Goal: Task Accomplishment & Management: Use online tool/utility

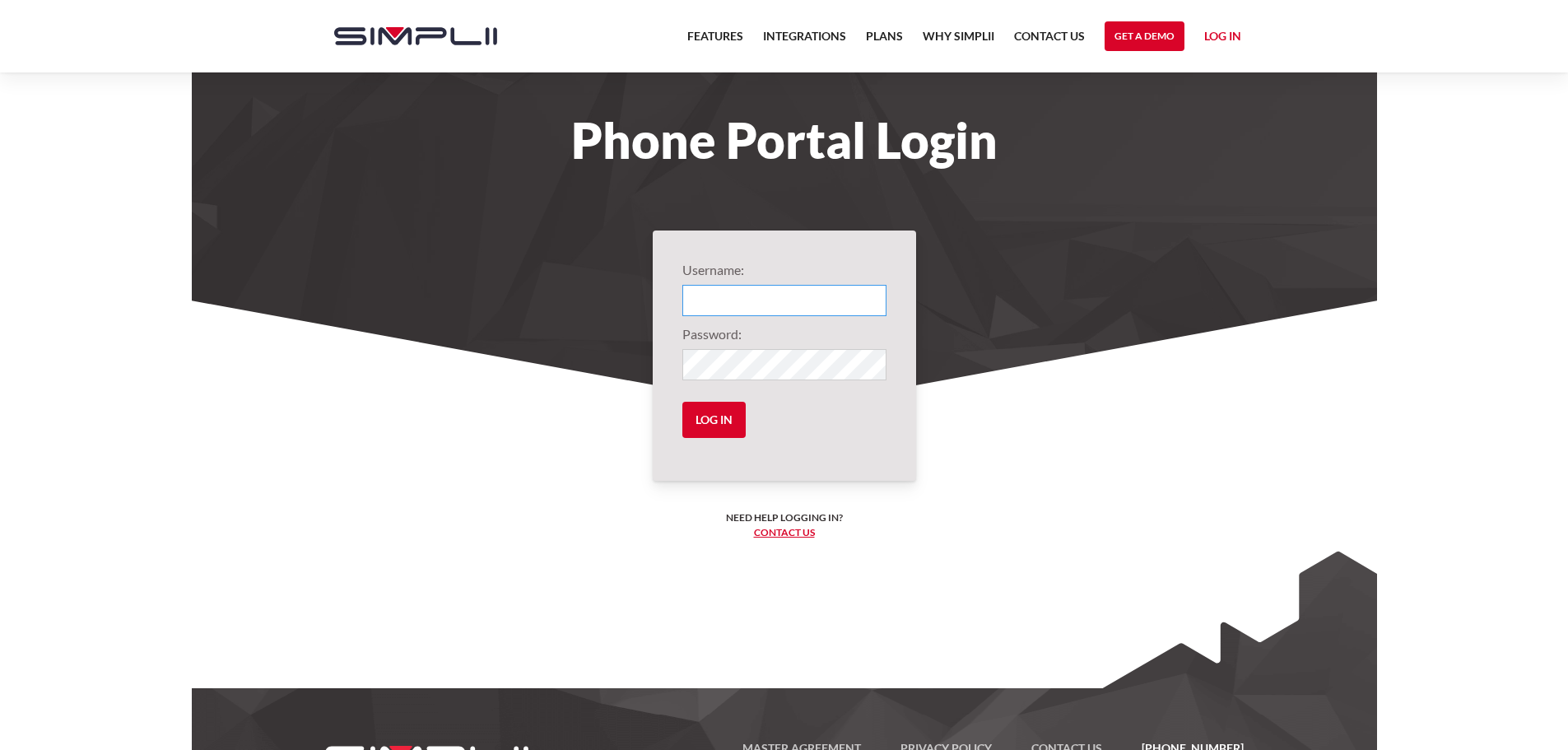
type input "1001@CPAPC"
click at [1230, 35] on link "Log in" at bounding box center [1222, 38] width 37 height 24
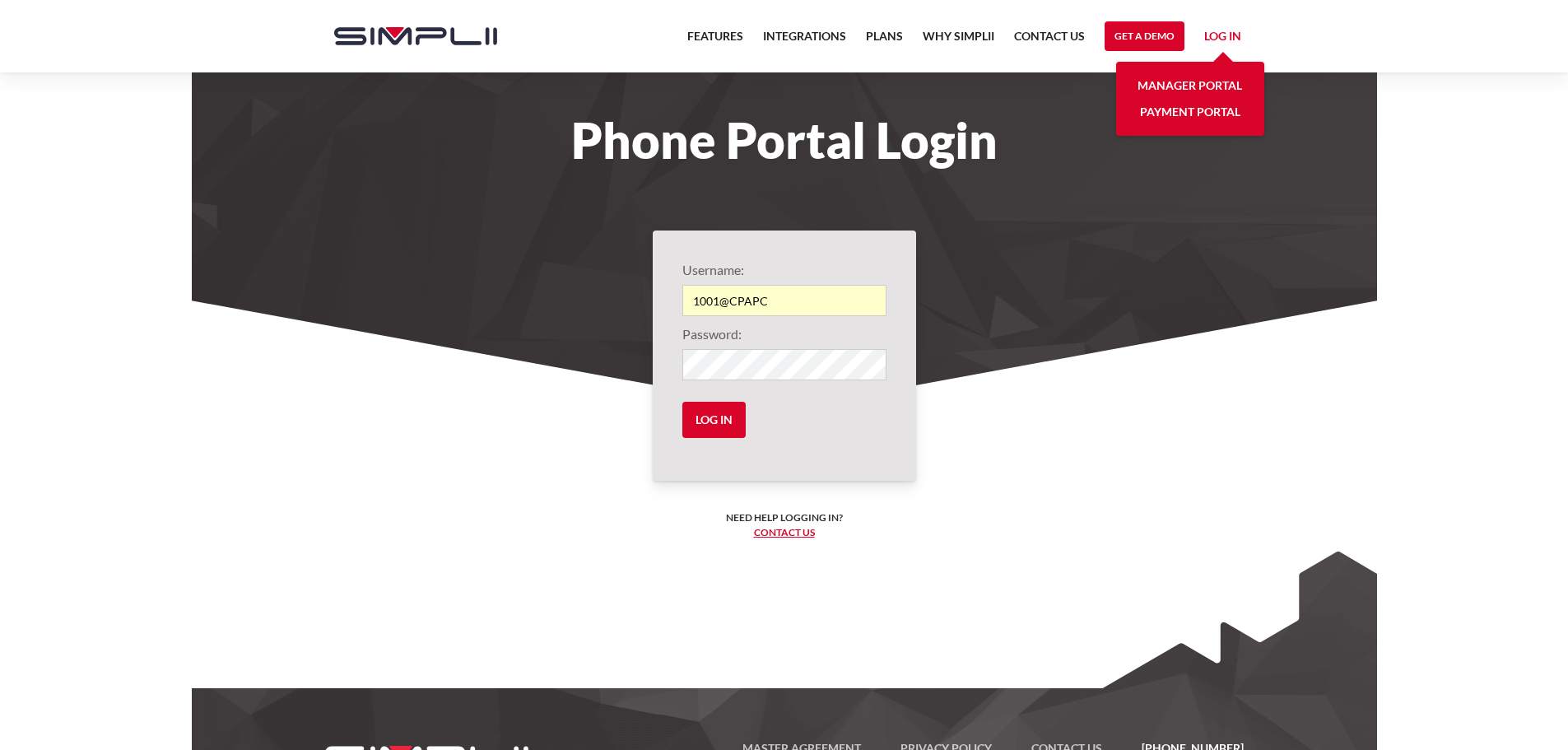
click at [1189, 79] on link "Manager Portal" at bounding box center [1189, 85] width 105 height 26
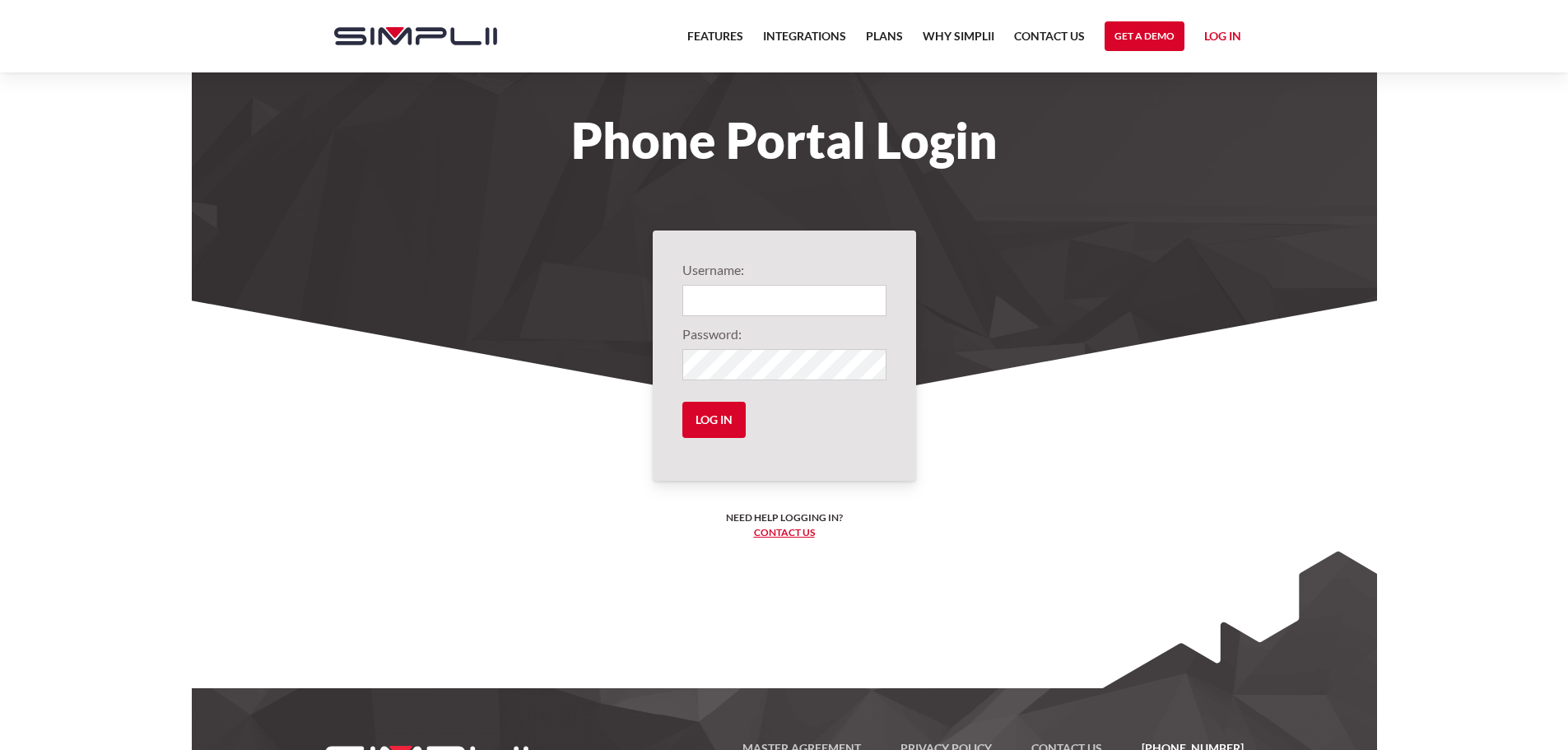
click at [879, 299] on span "Login" at bounding box center [877, 301] width 13 height 13
type input "1001@CPAPC"
click at [717, 413] on input "Log in" at bounding box center [714, 419] width 64 height 36
click at [722, 428] on input "Log in" at bounding box center [714, 419] width 64 height 36
click at [1225, 39] on link "Log in" at bounding box center [1222, 38] width 37 height 24
